Goal: Transaction & Acquisition: Purchase product/service

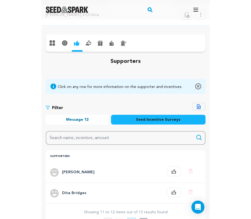
scroll to position [18, 0]
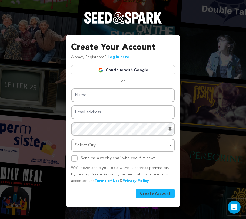
type input "[EMAIL_ADDRESS][DOMAIN_NAME]"
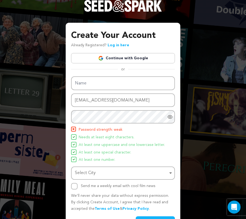
click at [128, 73] on div "Create Your Account Already Registered? Log in here Continue with Google or eyJ…" at bounding box center [123, 127] width 104 height 197
click at [127, 58] on link "Continue with Google" at bounding box center [123, 58] width 104 height 10
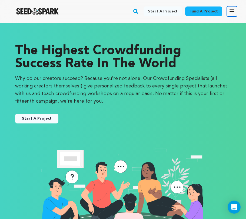
click at [237, 12] on button "Open main menu" at bounding box center [232, 11] width 11 height 11
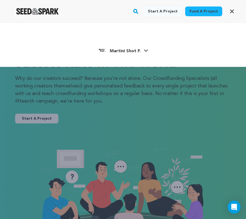
click at [125, 48] on h4 "Martini Shot F." at bounding box center [125, 51] width 31 height 6
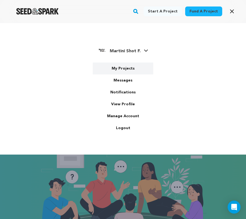
click at [119, 63] on link "My Projects" at bounding box center [123, 69] width 61 height 12
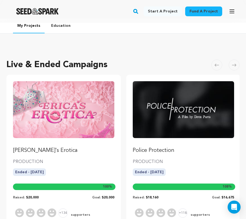
scroll to position [5, 0]
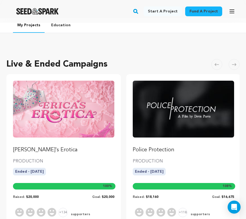
click at [139, 12] on rect "button" at bounding box center [136, 11] width 6 height 6
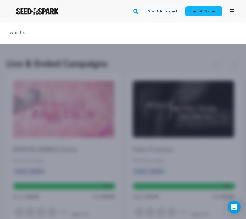
type input "whistle"
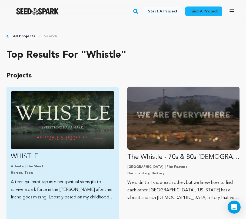
click at [82, 139] on img "Fund WHISTLE" at bounding box center [63, 120] width 104 height 58
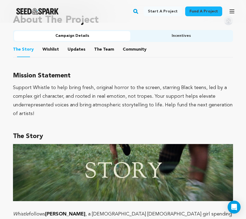
scroll to position [346, 0]
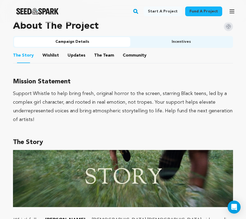
click at [133, 53] on button "Community" at bounding box center [134, 56] width 13 height 13
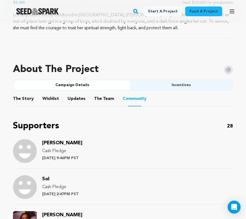
scroll to position [313, 0]
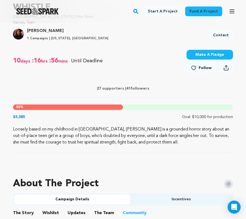
scroll to position [202, 0]
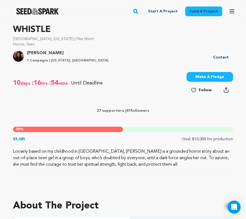
scroll to position [45, 0]
